Goal: Information Seeking & Learning: Learn about a topic

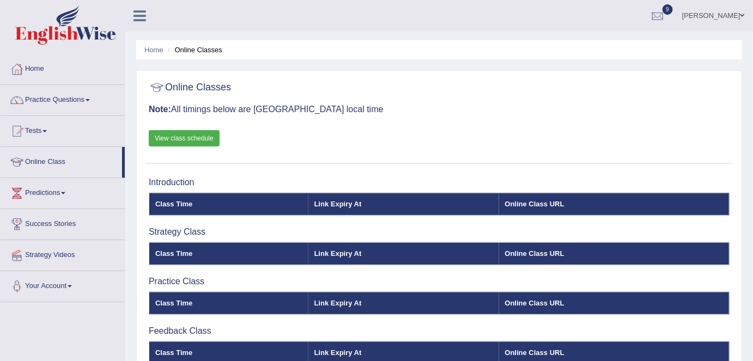
click at [198, 137] on link "View class schedule" at bounding box center [184, 138] width 71 height 16
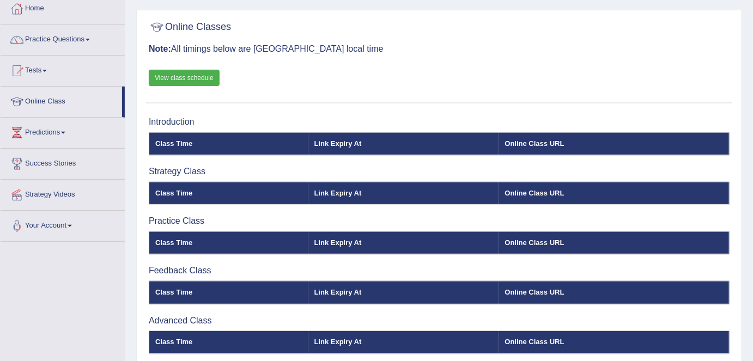
scroll to position [59, 0]
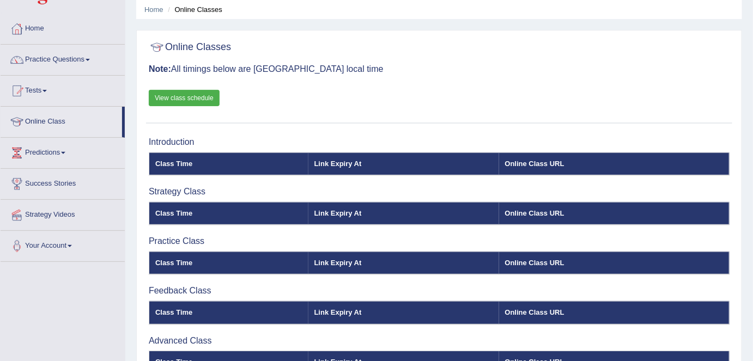
scroll to position [40, 0]
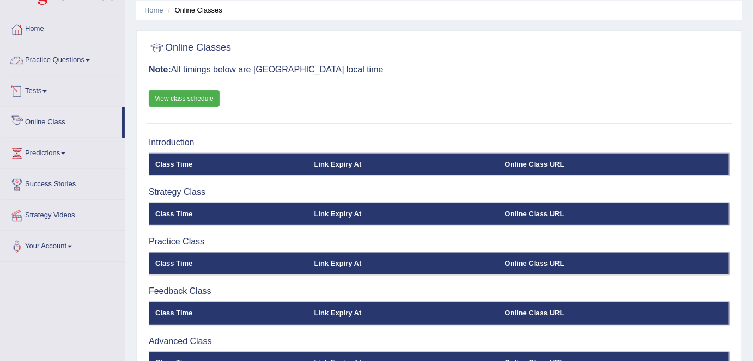
click at [54, 121] on link "Online Class" at bounding box center [62, 120] width 122 height 27
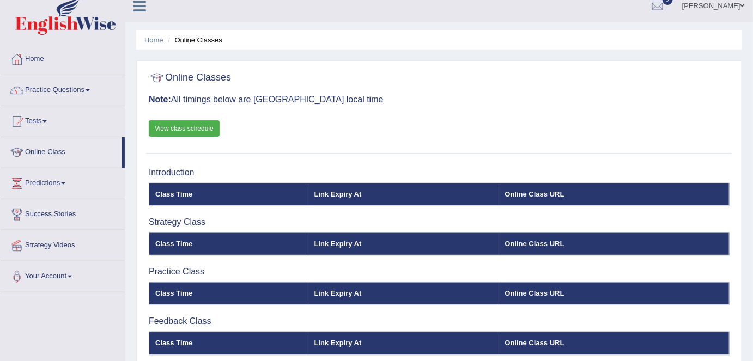
scroll to position [3, 0]
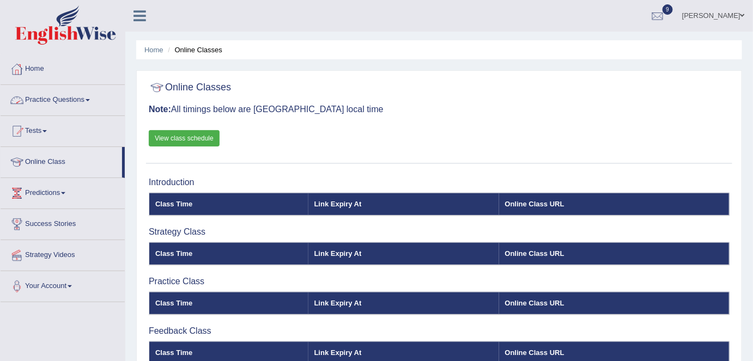
click at [71, 99] on link "Practice Questions" at bounding box center [63, 98] width 124 height 27
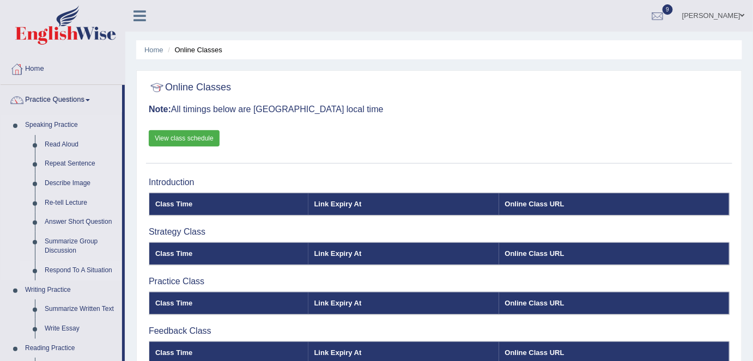
click at [81, 267] on link "Respond To A Situation" at bounding box center [81, 271] width 82 height 20
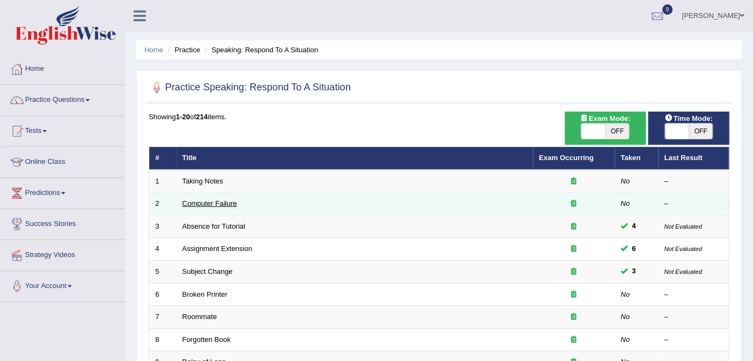
click at [231, 201] on link "Computer Failure" at bounding box center [210, 203] width 55 height 8
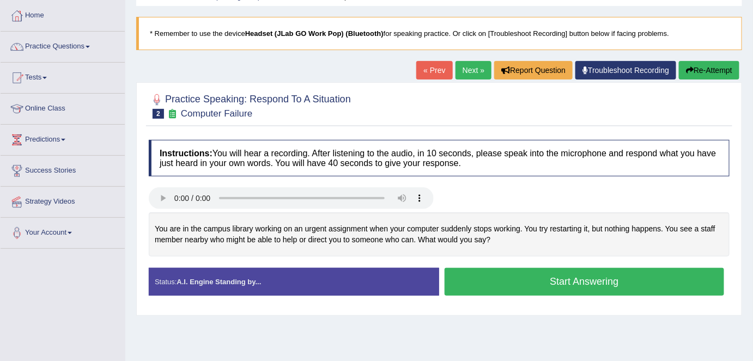
scroll to position [60, 0]
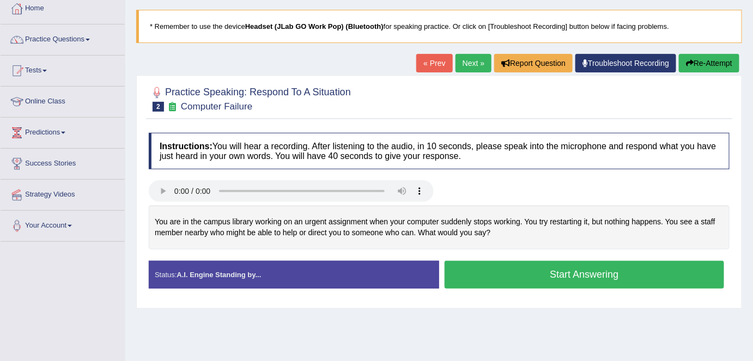
click at [574, 269] on button "Start Answering" at bounding box center [585, 275] width 280 height 28
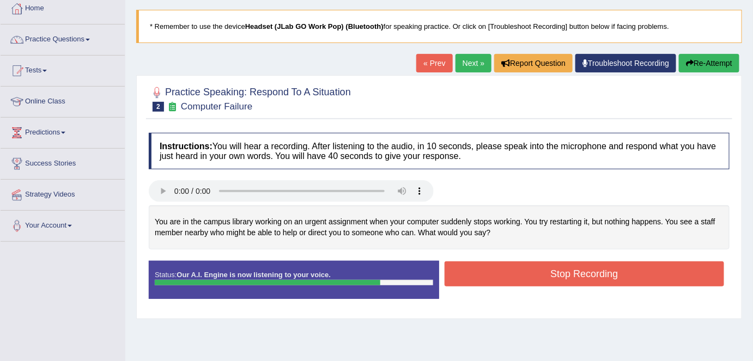
click at [574, 269] on button "Stop Recording" at bounding box center [585, 274] width 280 height 25
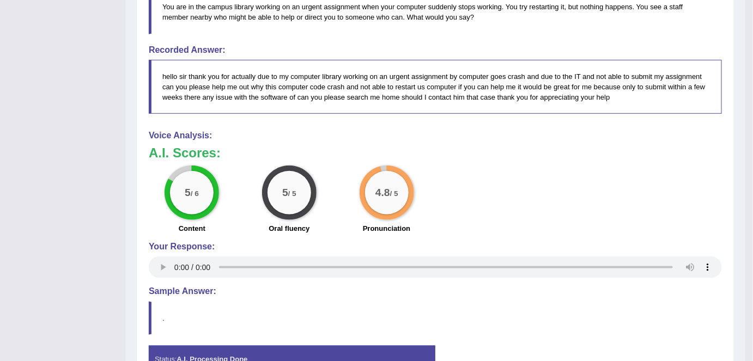
scroll to position [348, 0]
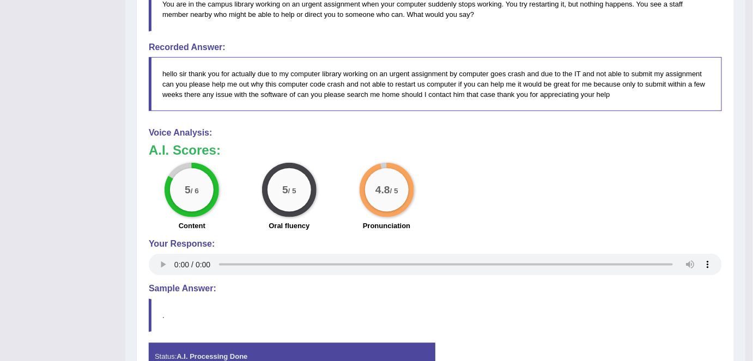
click at [558, 154] on h3 "A.I. Scores:" at bounding box center [435, 150] width 573 height 14
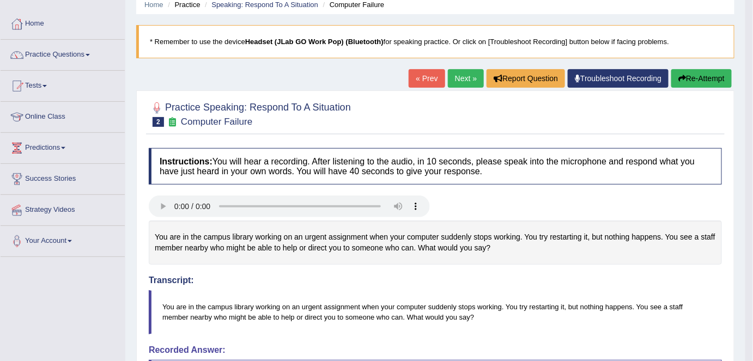
scroll to position [9, 0]
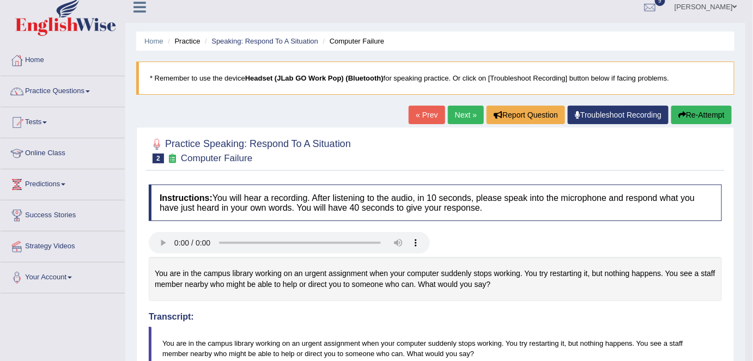
click at [467, 117] on link "Next »" at bounding box center [466, 115] width 36 height 19
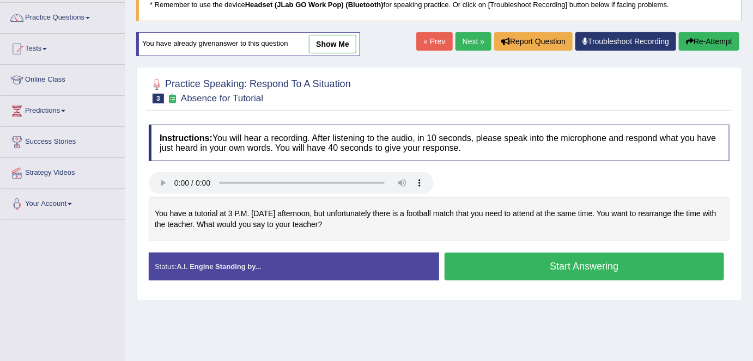
scroll to position [82, 0]
click at [471, 43] on link "Next »" at bounding box center [474, 41] width 36 height 19
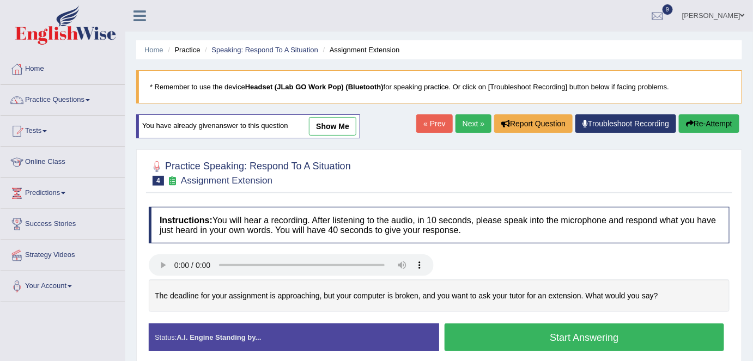
click at [467, 128] on link "Next »" at bounding box center [474, 123] width 36 height 19
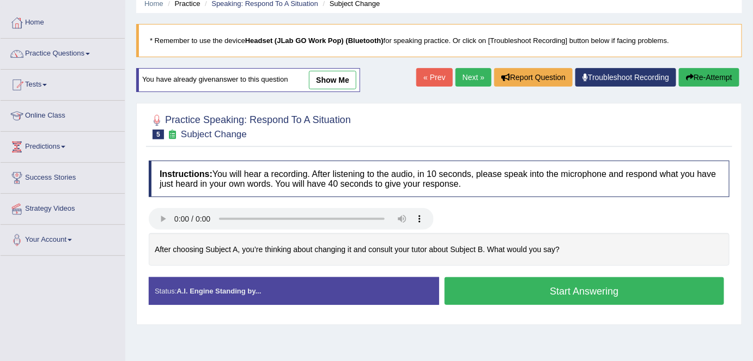
scroll to position [46, 0]
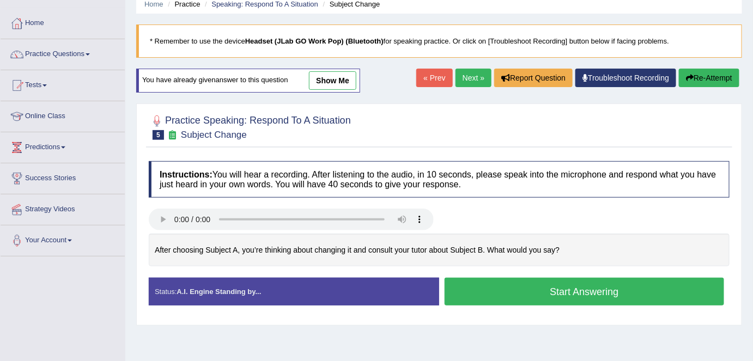
click at [475, 80] on link "Next »" at bounding box center [474, 78] width 36 height 19
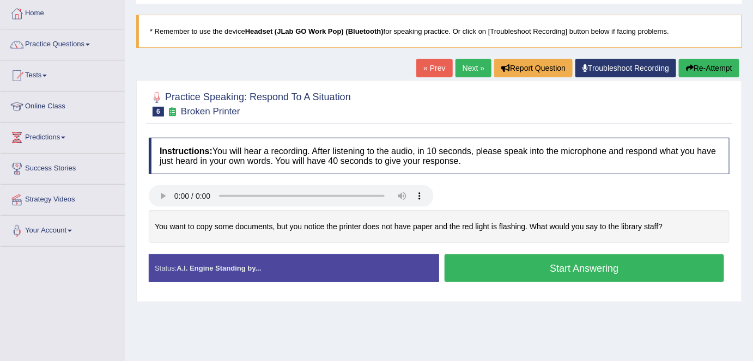
scroll to position [57, 0]
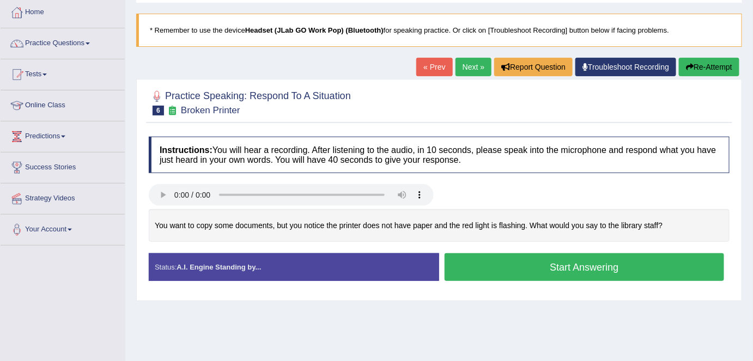
click at [553, 268] on button "Start Answering" at bounding box center [585, 267] width 280 height 28
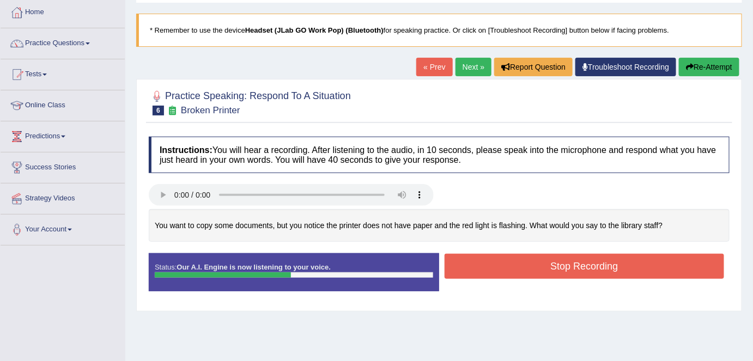
click at [553, 268] on button "Stop Recording" at bounding box center [585, 266] width 280 height 25
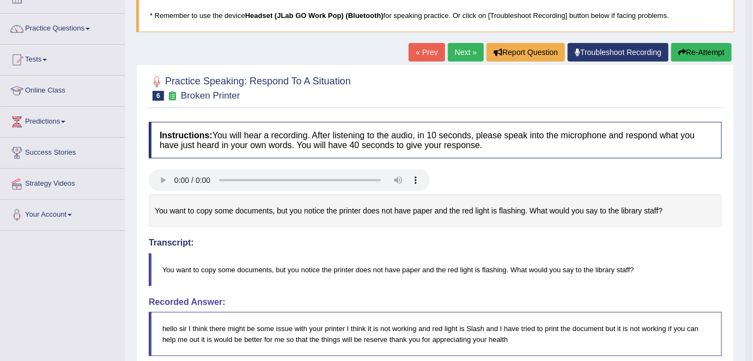
scroll to position [68, 0]
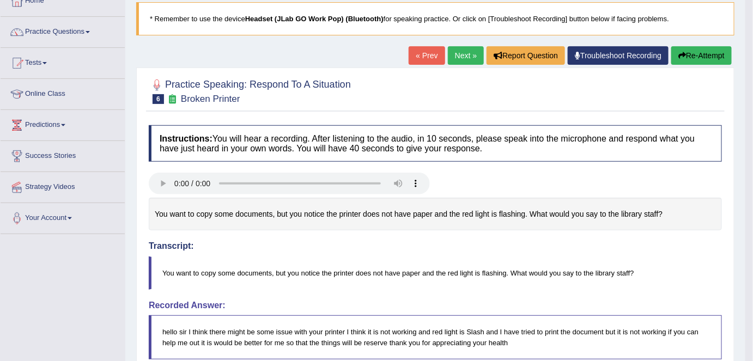
click at [689, 57] on button "Re-Attempt" at bounding box center [701, 55] width 60 height 19
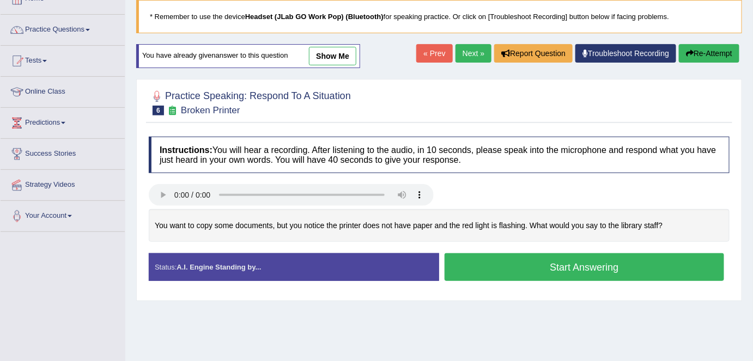
scroll to position [68, 0]
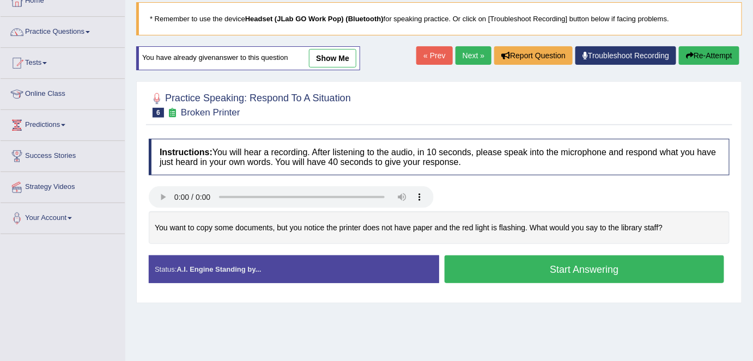
click at [559, 271] on button "Start Answering" at bounding box center [585, 270] width 280 height 28
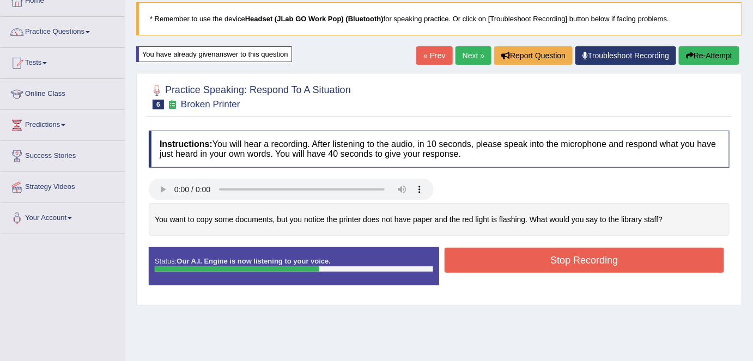
click at [566, 262] on button "Stop Recording" at bounding box center [585, 260] width 280 height 25
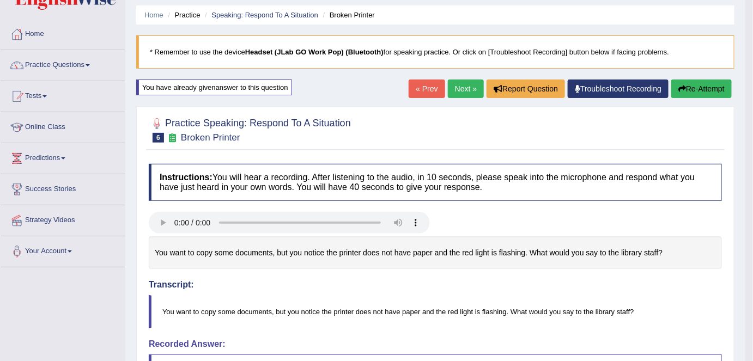
scroll to position [33, 0]
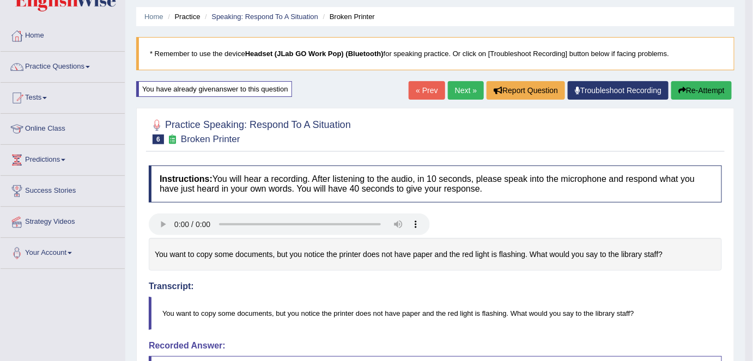
click at [459, 92] on link "Next »" at bounding box center [466, 90] width 36 height 19
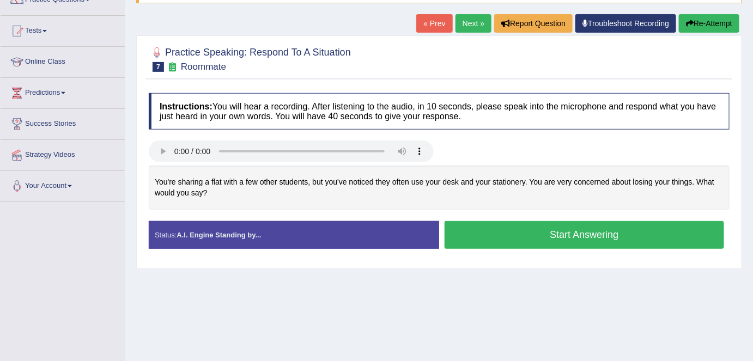
scroll to position [105, 0]
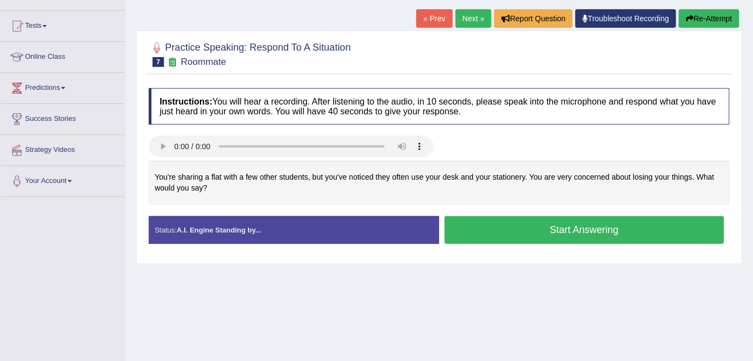
click at [570, 229] on button "Start Answering" at bounding box center [585, 230] width 280 height 28
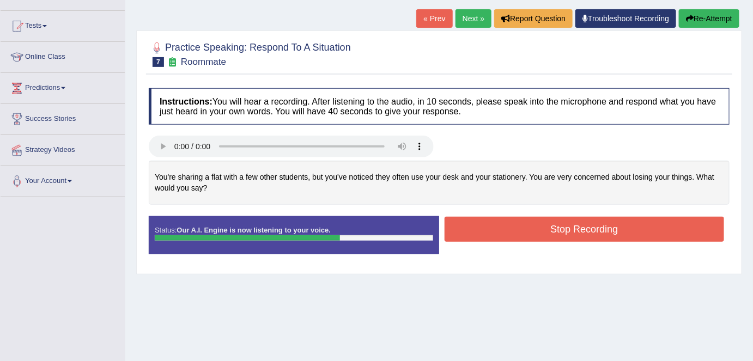
click at [570, 229] on button "Stop Recording" at bounding box center [585, 229] width 280 height 25
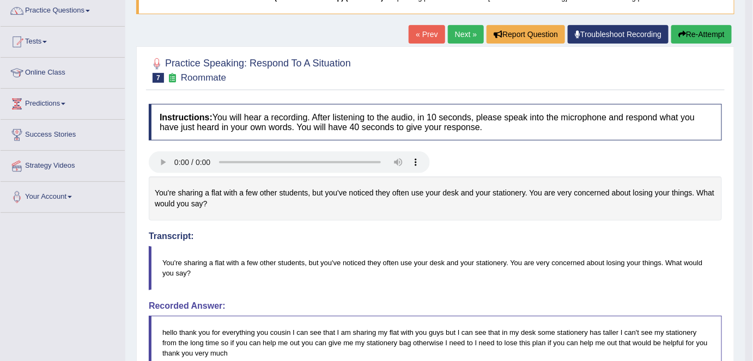
scroll to position [72, 0]
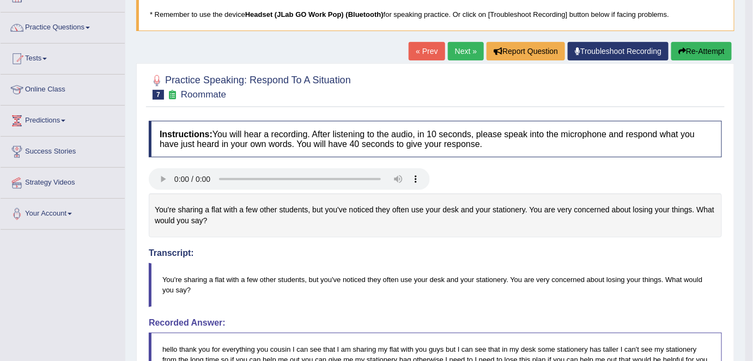
click at [465, 57] on link "Next »" at bounding box center [466, 51] width 36 height 19
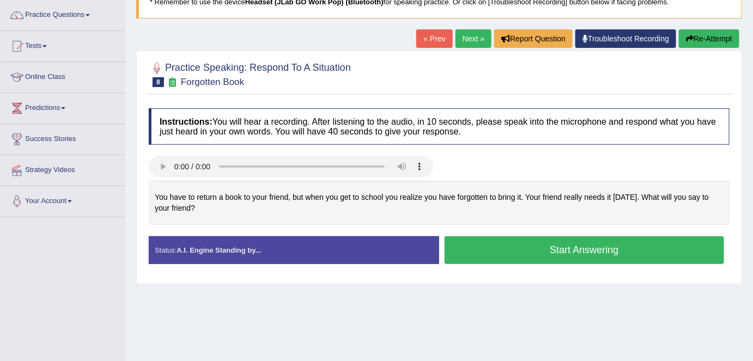
scroll to position [86, 0]
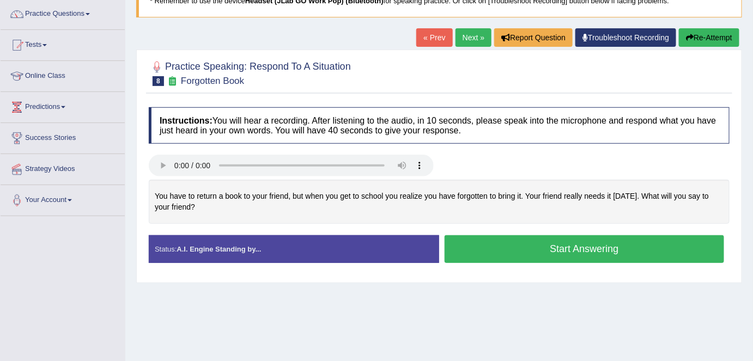
click at [538, 253] on button "Start Answering" at bounding box center [585, 249] width 280 height 28
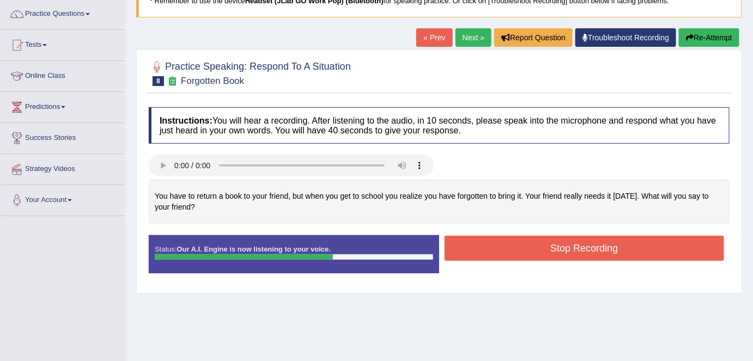
click at [545, 246] on button "Stop Recording" at bounding box center [585, 248] width 280 height 25
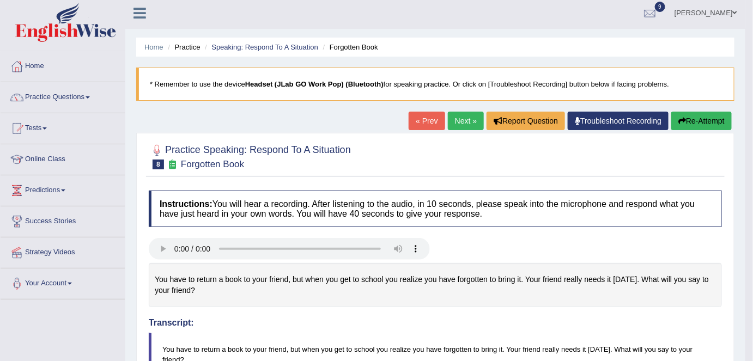
scroll to position [0, 0]
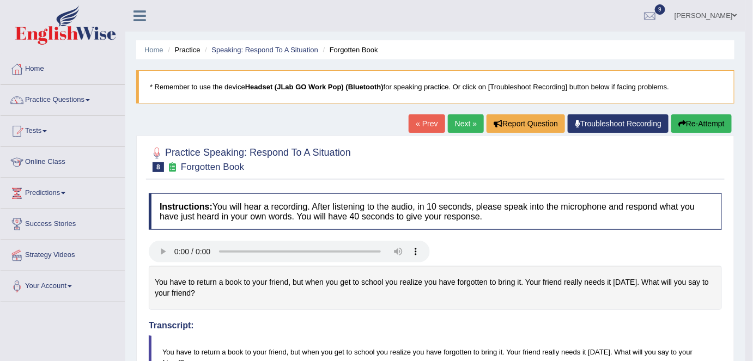
click at [462, 127] on link "Next »" at bounding box center [466, 123] width 36 height 19
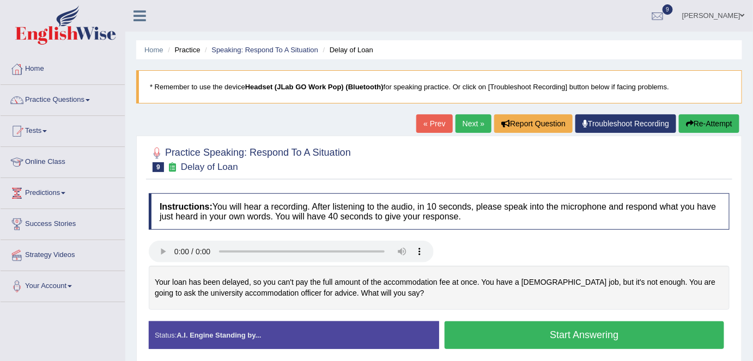
click at [545, 332] on button "Start Answering" at bounding box center [585, 336] width 280 height 28
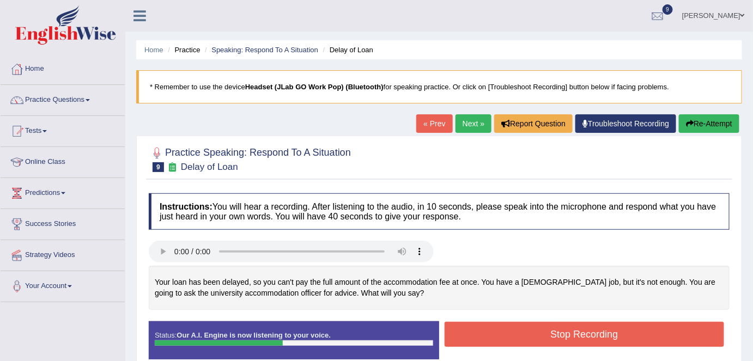
click at [535, 329] on button "Stop Recording" at bounding box center [585, 334] width 280 height 25
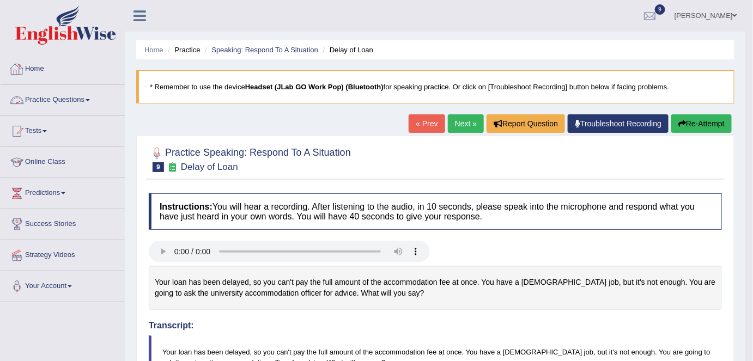
click at [69, 100] on link "Practice Questions" at bounding box center [63, 98] width 124 height 27
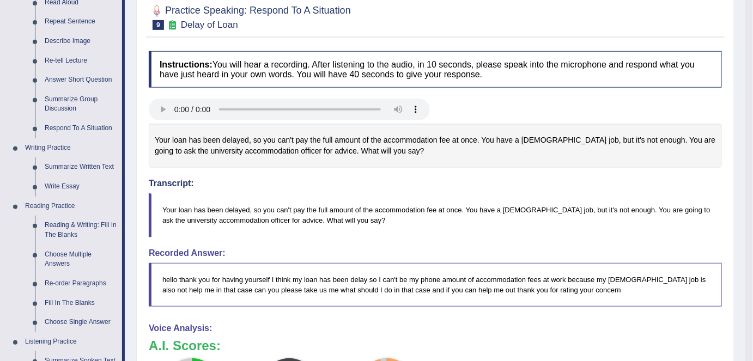
scroll to position [144, 0]
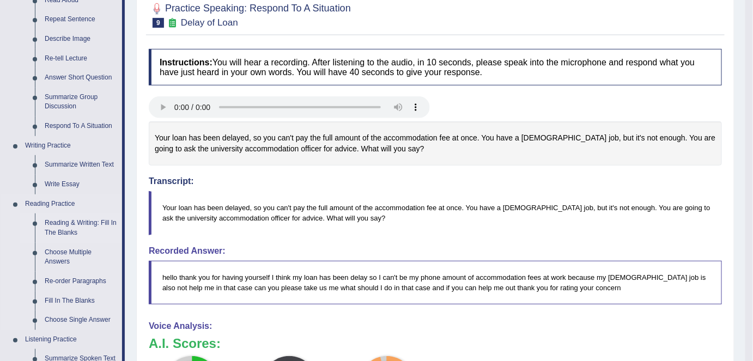
click at [84, 223] on link "Reading & Writing: Fill In The Blanks" at bounding box center [81, 228] width 82 height 29
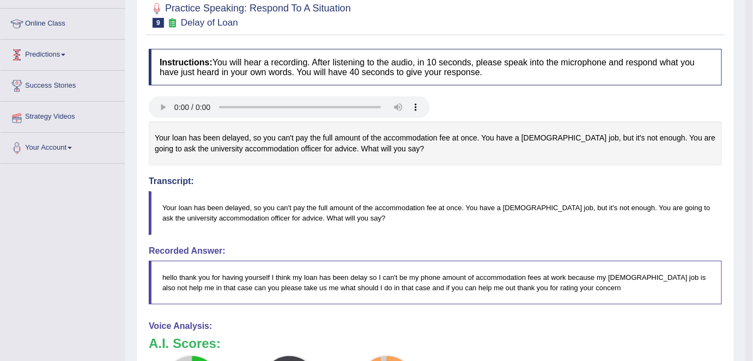
scroll to position [273, 0]
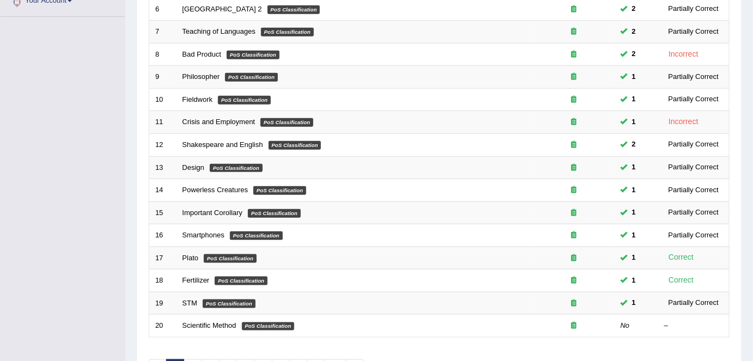
scroll to position [355, 0]
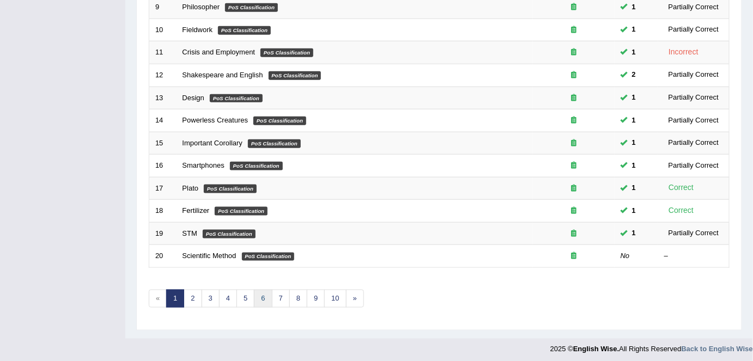
click at [265, 293] on link "6" at bounding box center [263, 299] width 18 height 18
